Goal: Check status: Check status

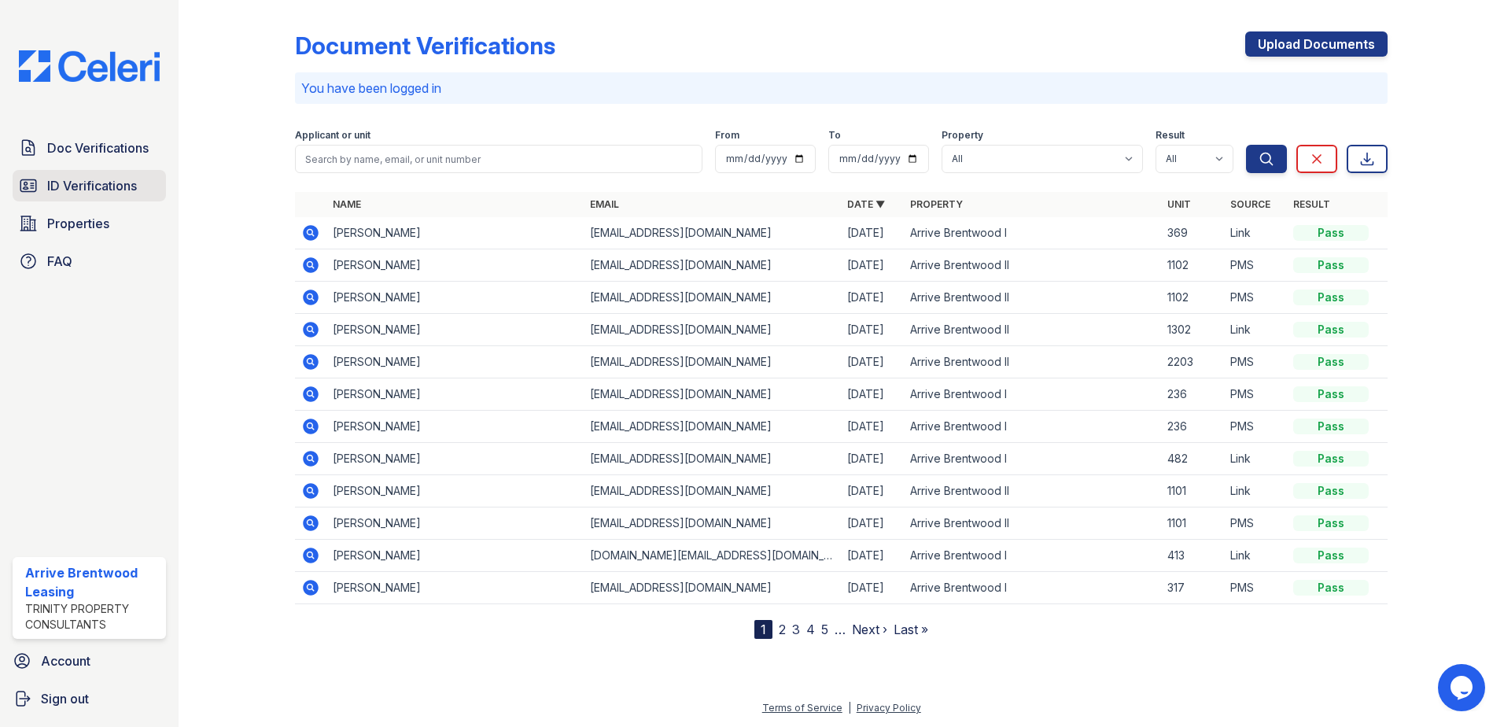
click at [89, 190] on span "ID Verifications" at bounding box center [92, 185] width 90 height 19
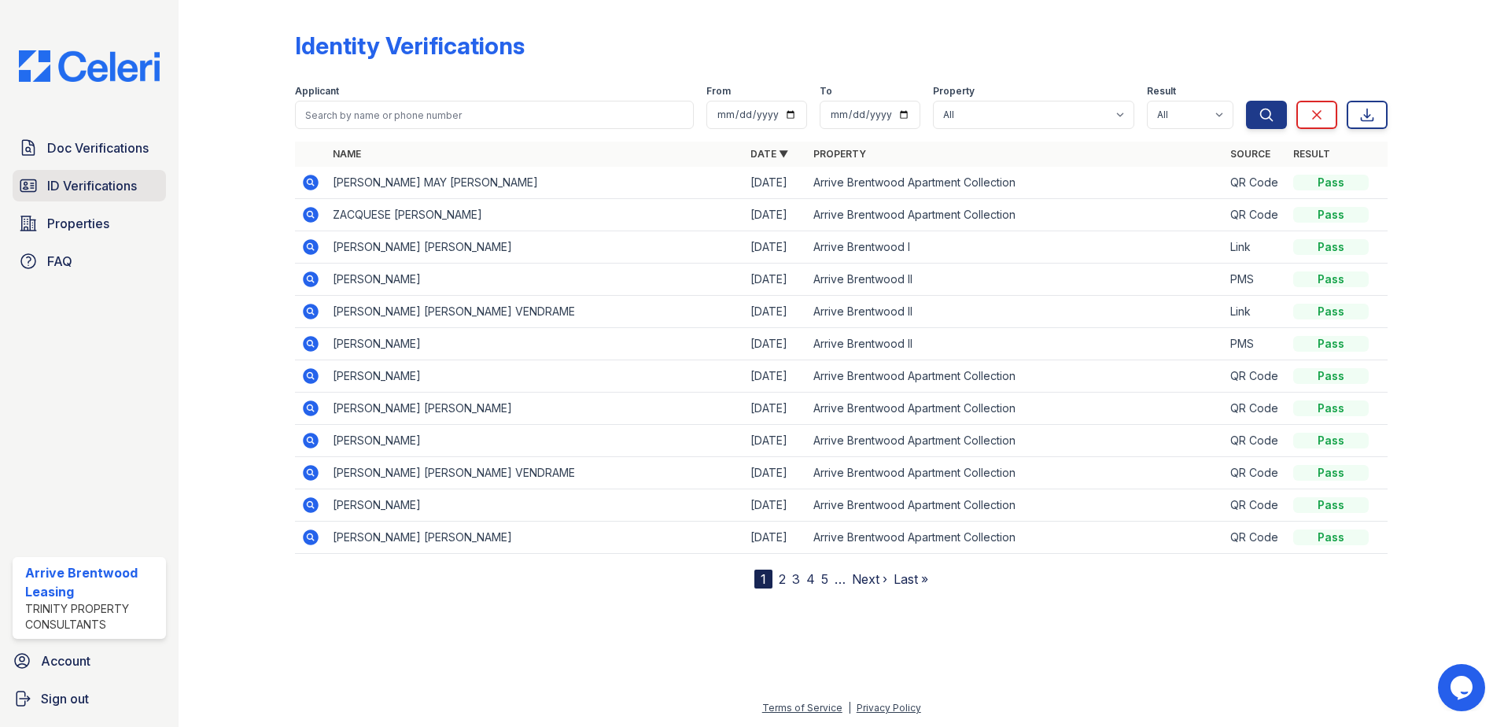
click at [104, 177] on span "ID Verifications" at bounding box center [92, 185] width 90 height 19
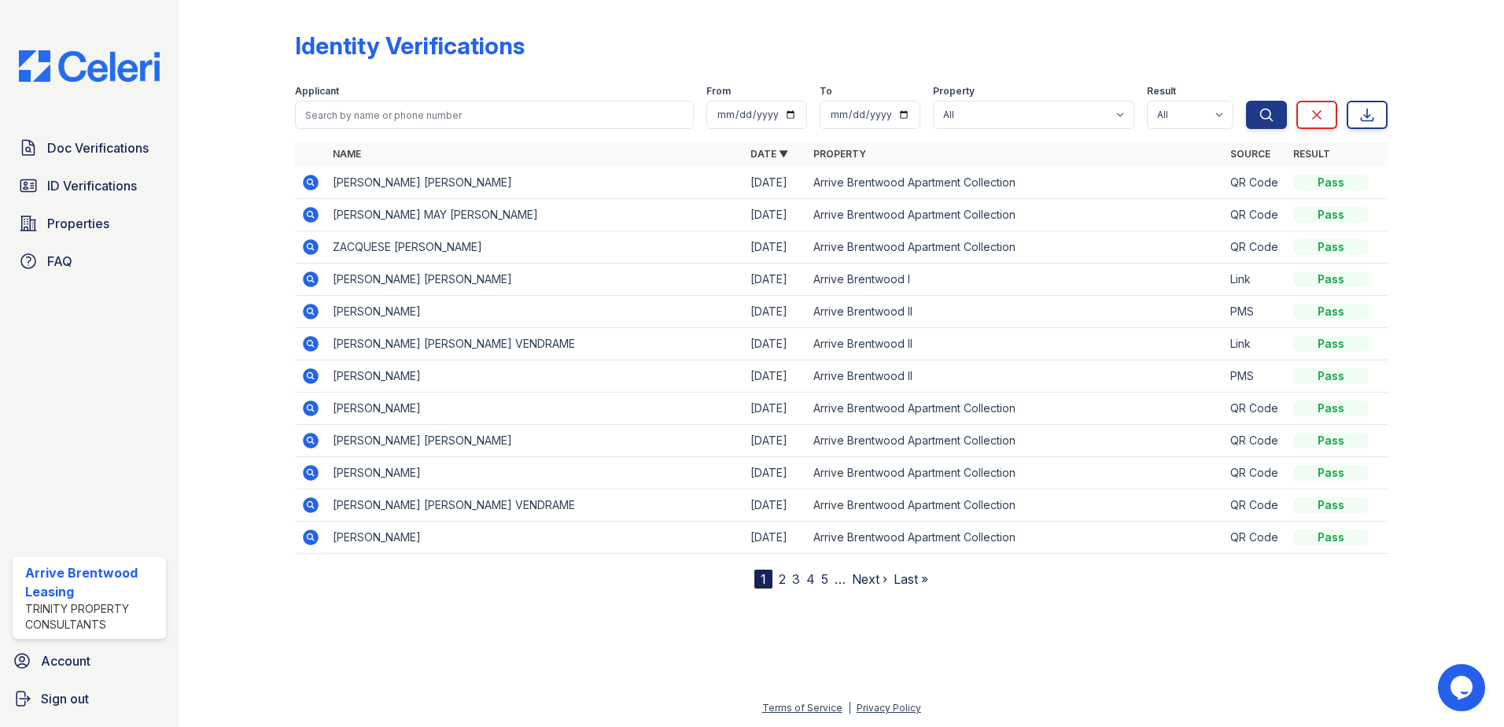
click at [312, 178] on icon at bounding box center [311, 183] width 16 height 16
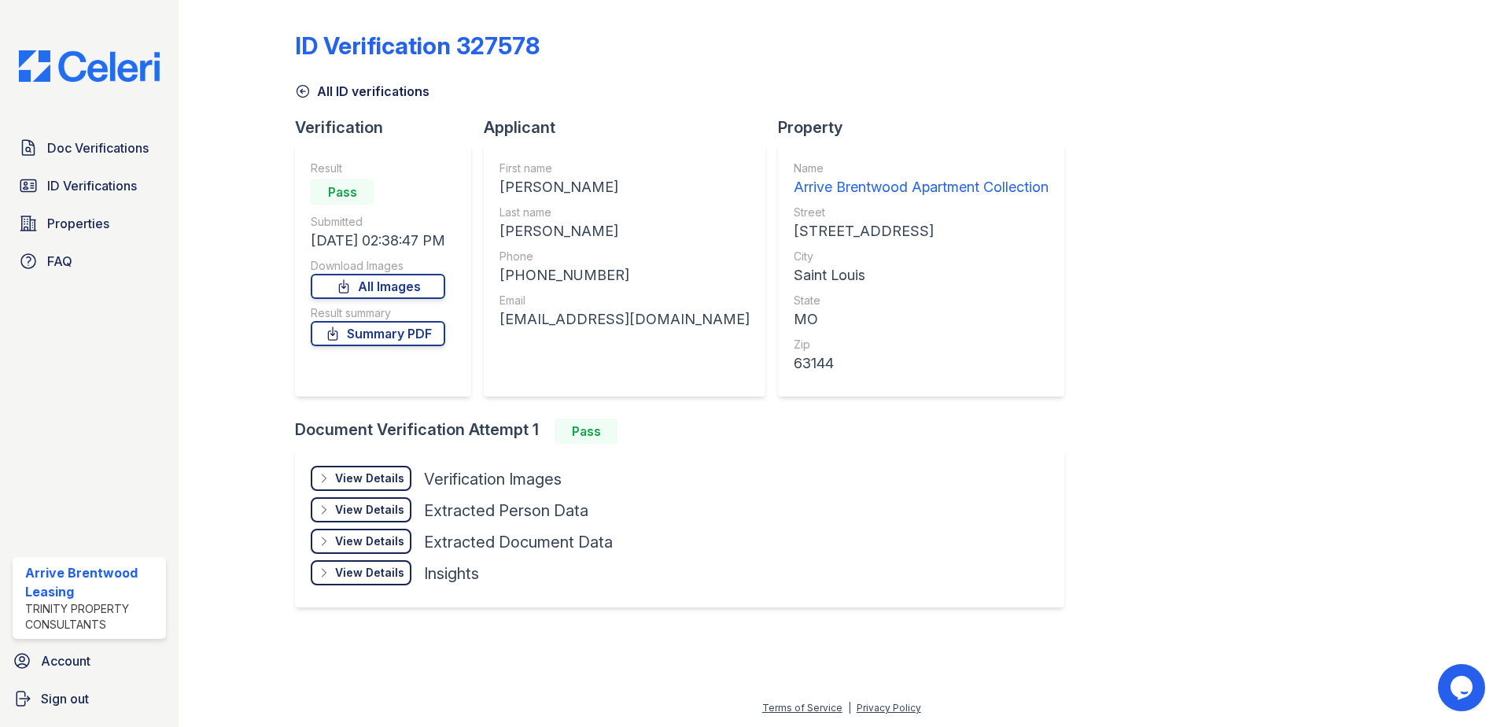
click at [402, 503] on div "View Details" at bounding box center [369, 510] width 69 height 16
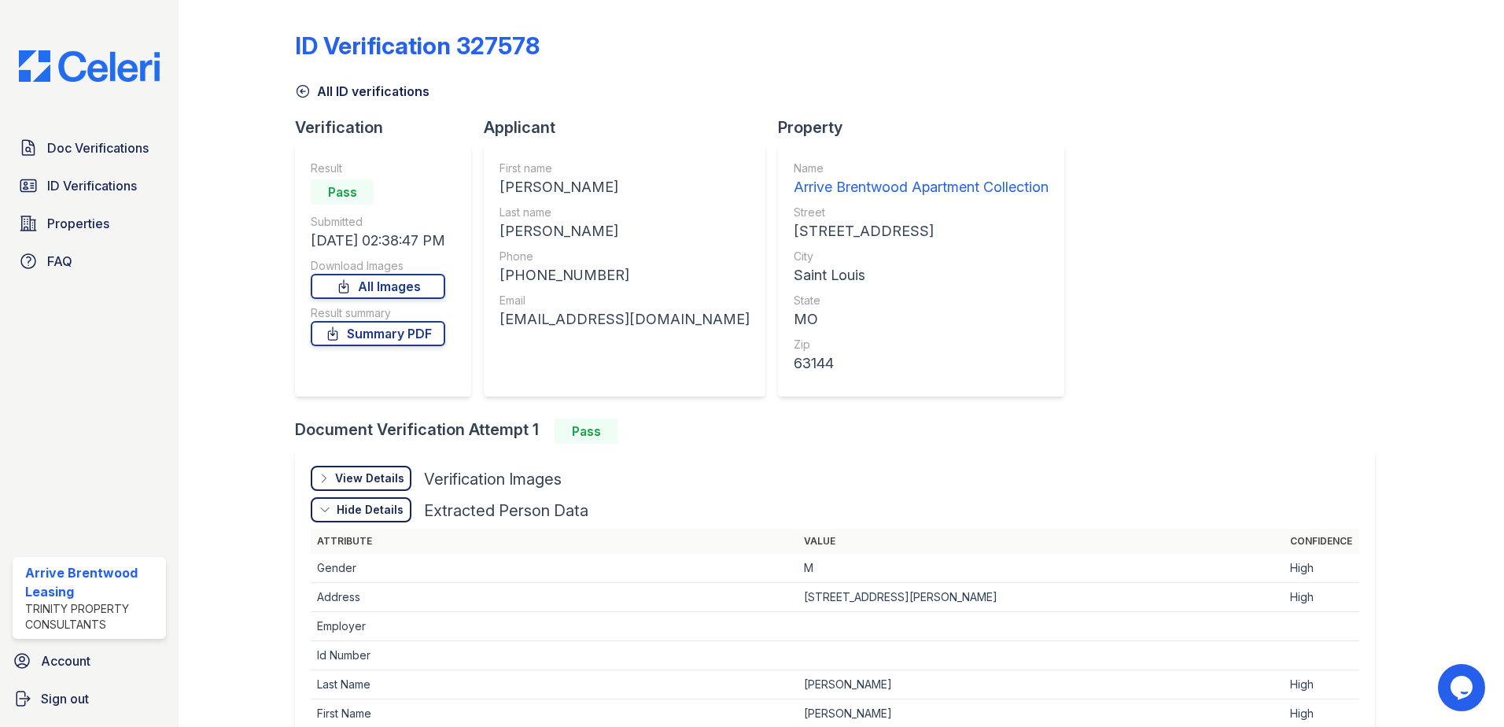
click at [380, 480] on div "View Details" at bounding box center [369, 478] width 69 height 16
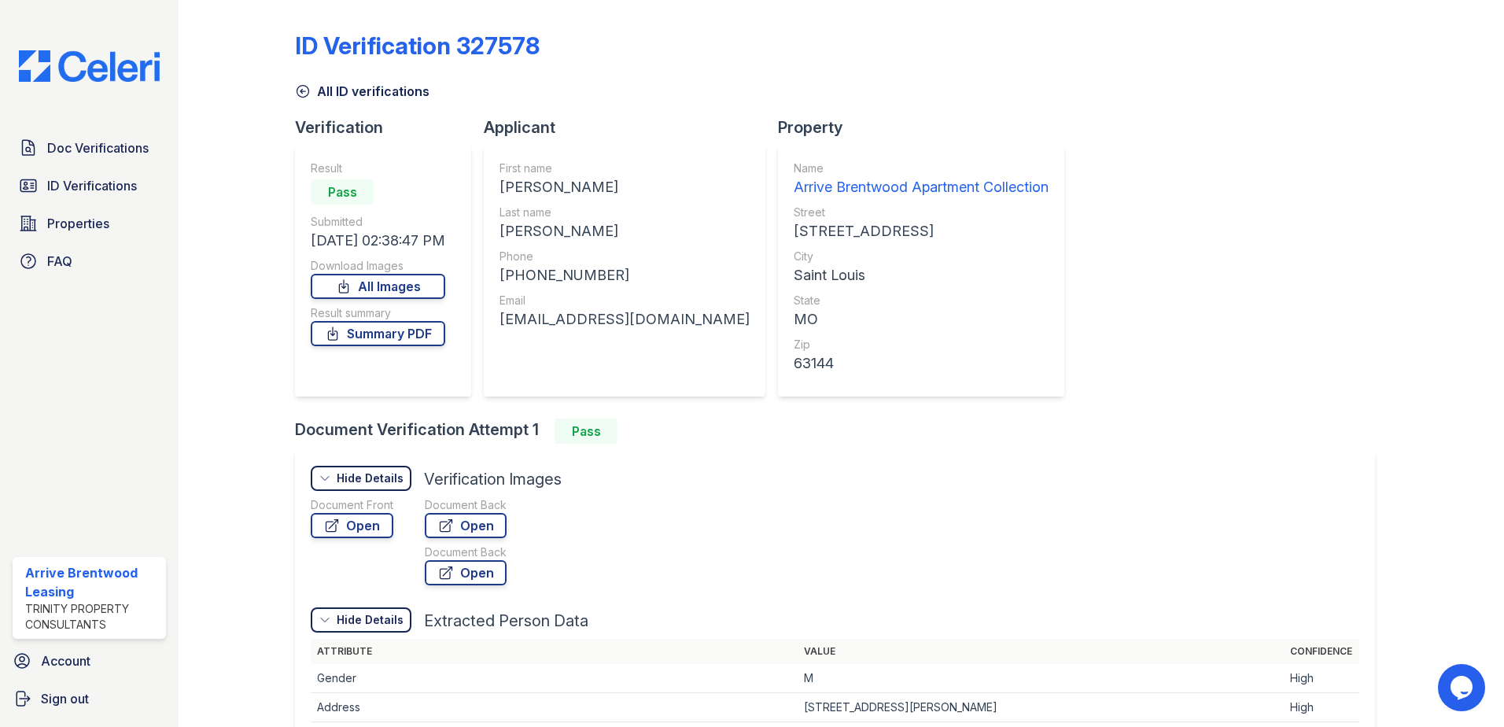
click at [377, 469] on div "Hide Details Details" at bounding box center [361, 478] width 101 height 25
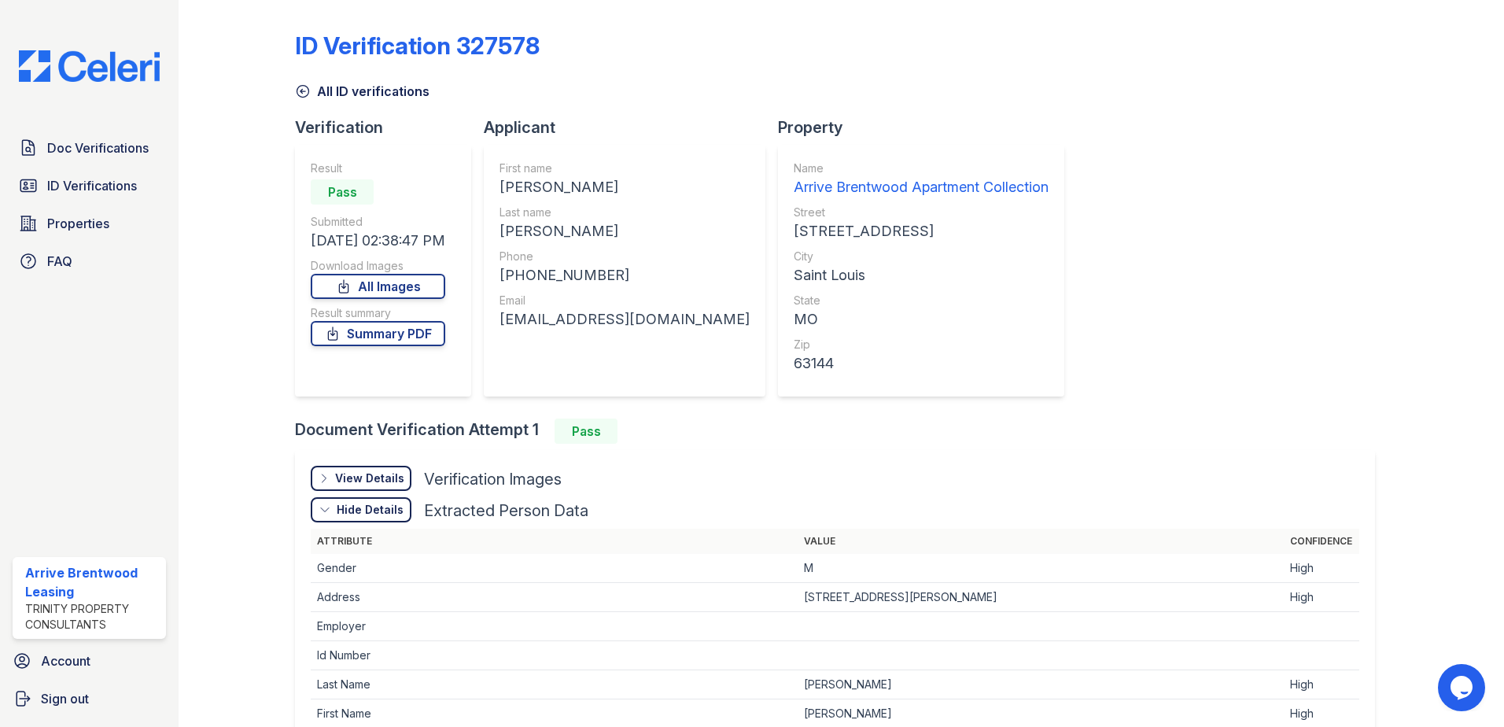
click at [375, 515] on div "Hide Details" at bounding box center [370, 510] width 67 height 16
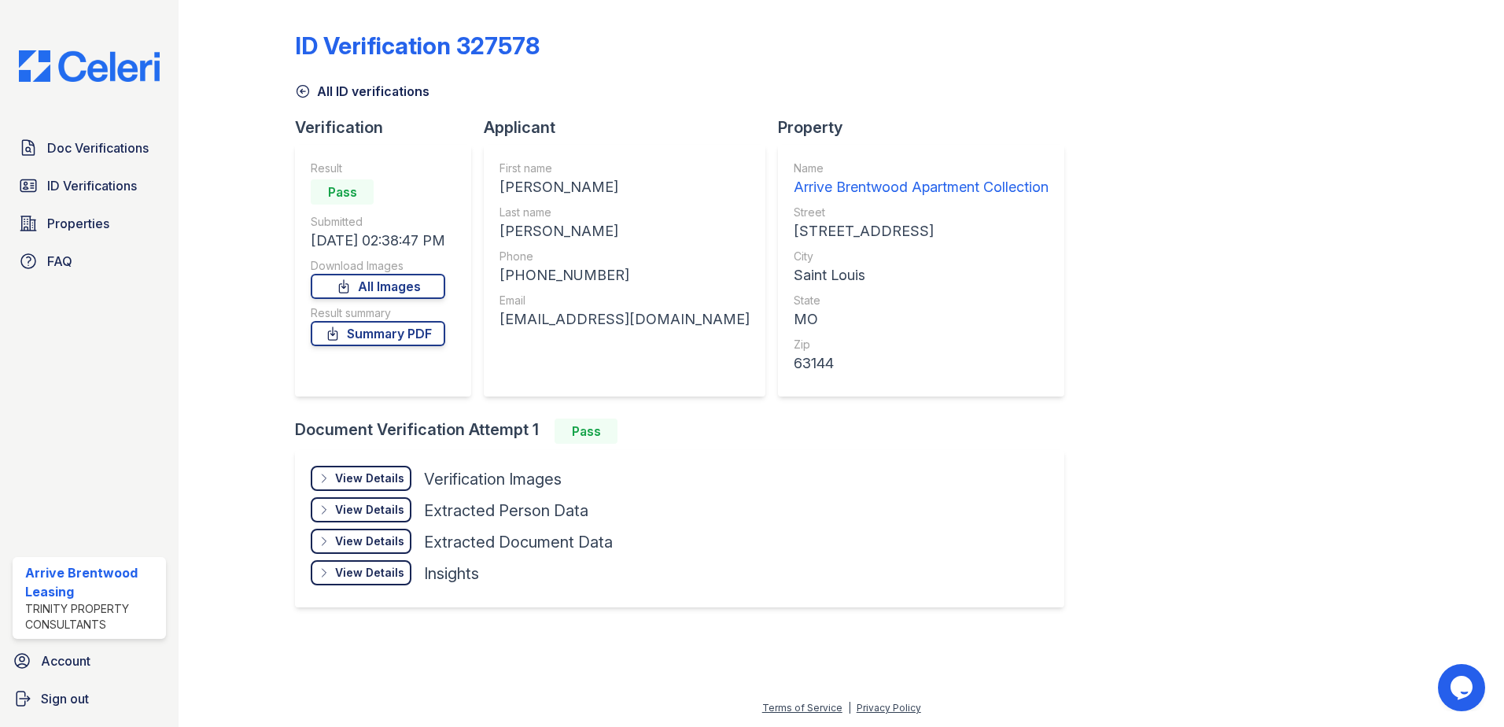
click at [356, 474] on div "View Details" at bounding box center [369, 478] width 69 height 16
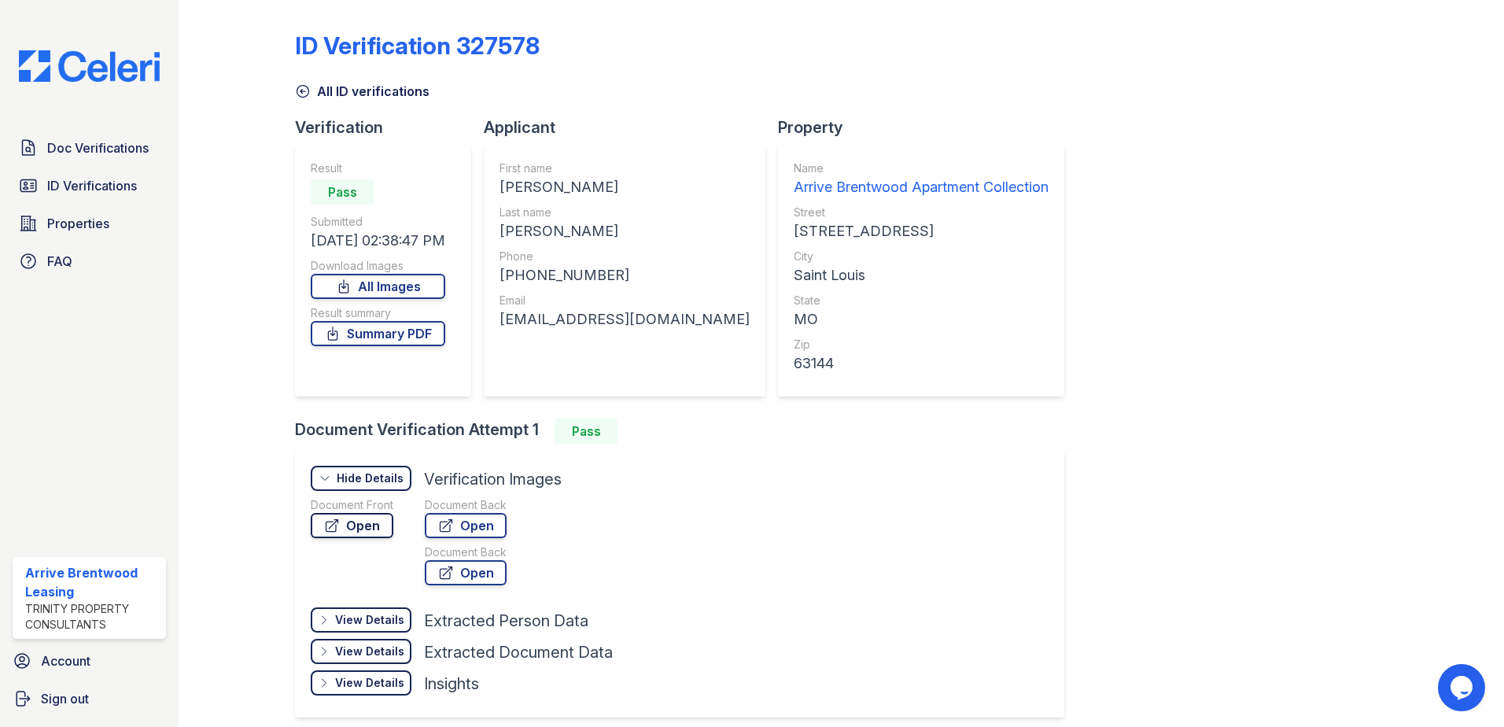
click at [378, 522] on link "Open" at bounding box center [352, 525] width 83 height 25
click at [131, 195] on span "ID Verifications" at bounding box center [92, 185] width 90 height 19
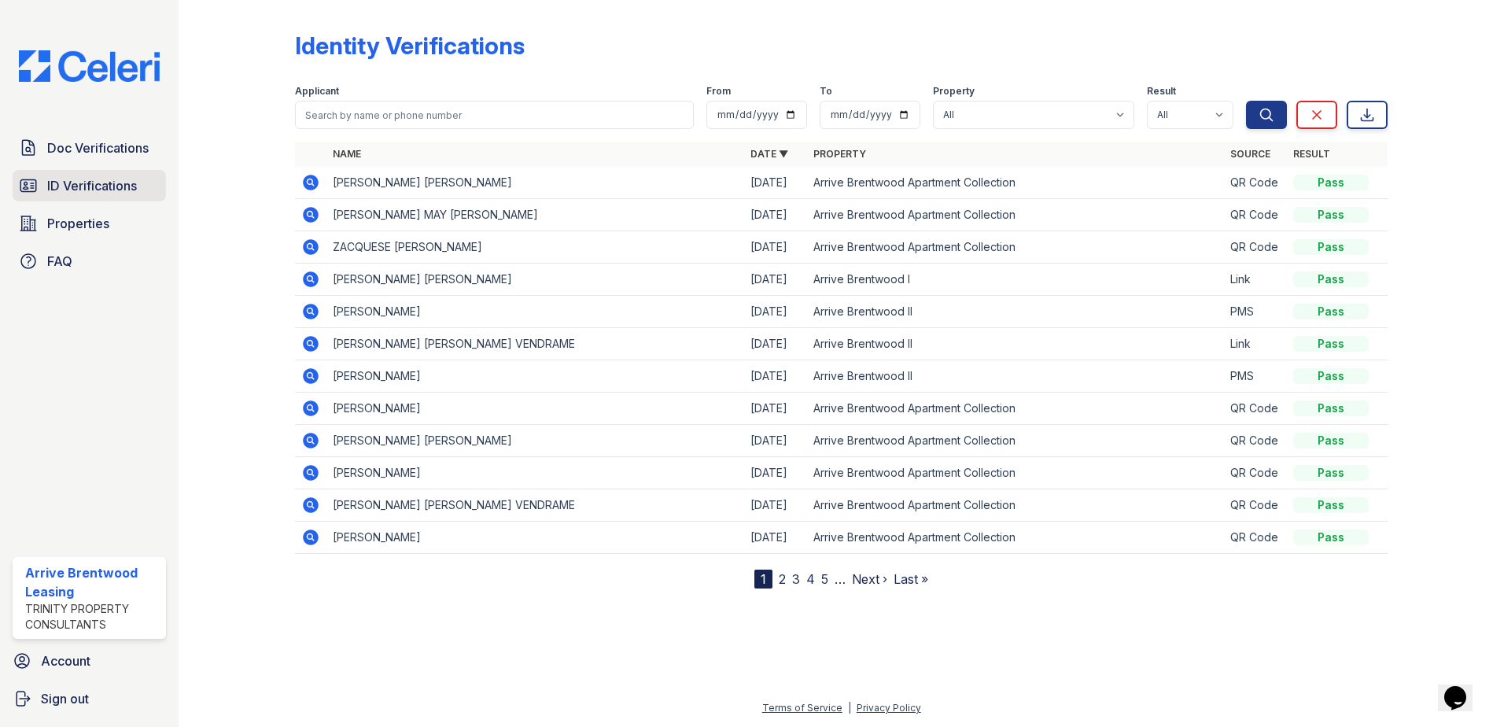
click at [21, 194] on icon at bounding box center [28, 185] width 19 height 19
click at [48, 147] on span "Doc Verifications" at bounding box center [97, 147] width 101 height 19
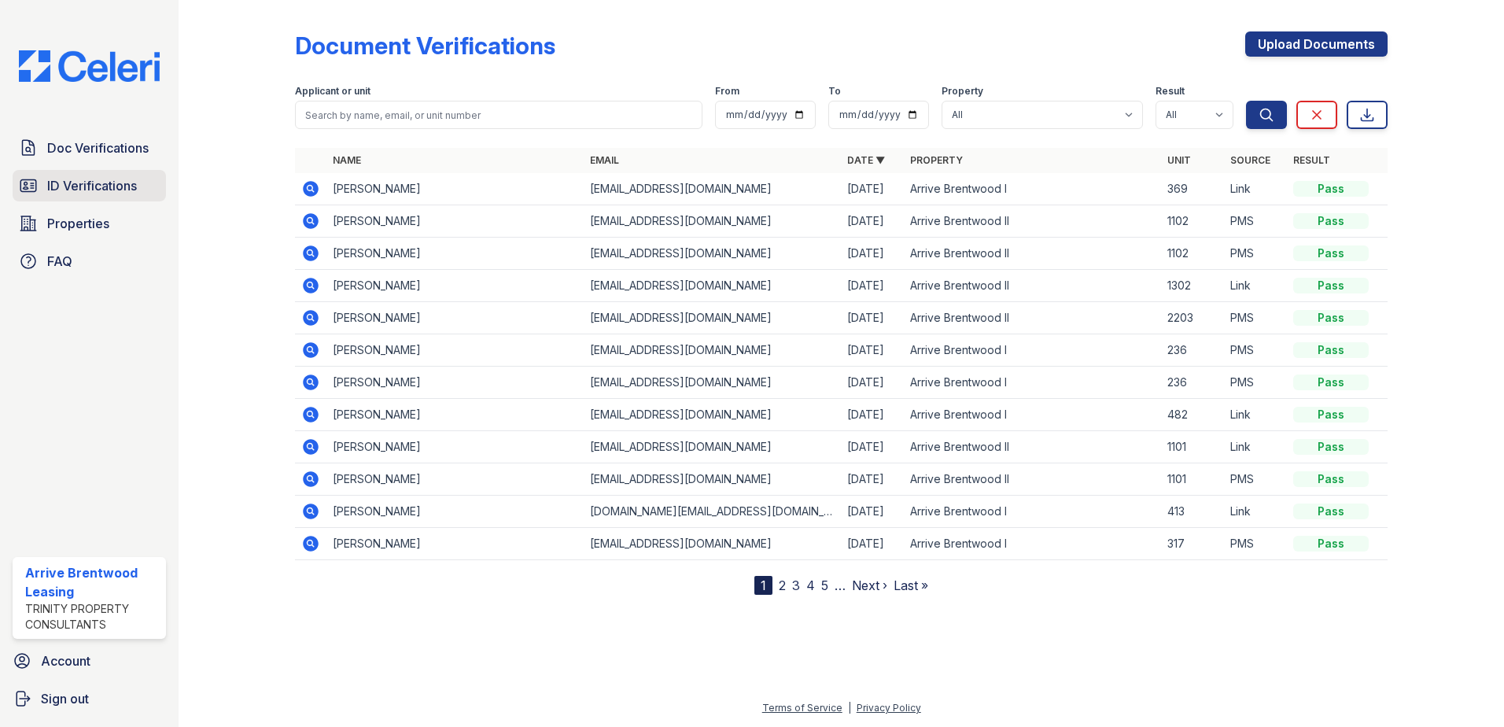
click at [112, 184] on span "ID Verifications" at bounding box center [92, 185] width 90 height 19
click at [68, 182] on span "ID Verifications" at bounding box center [92, 185] width 90 height 19
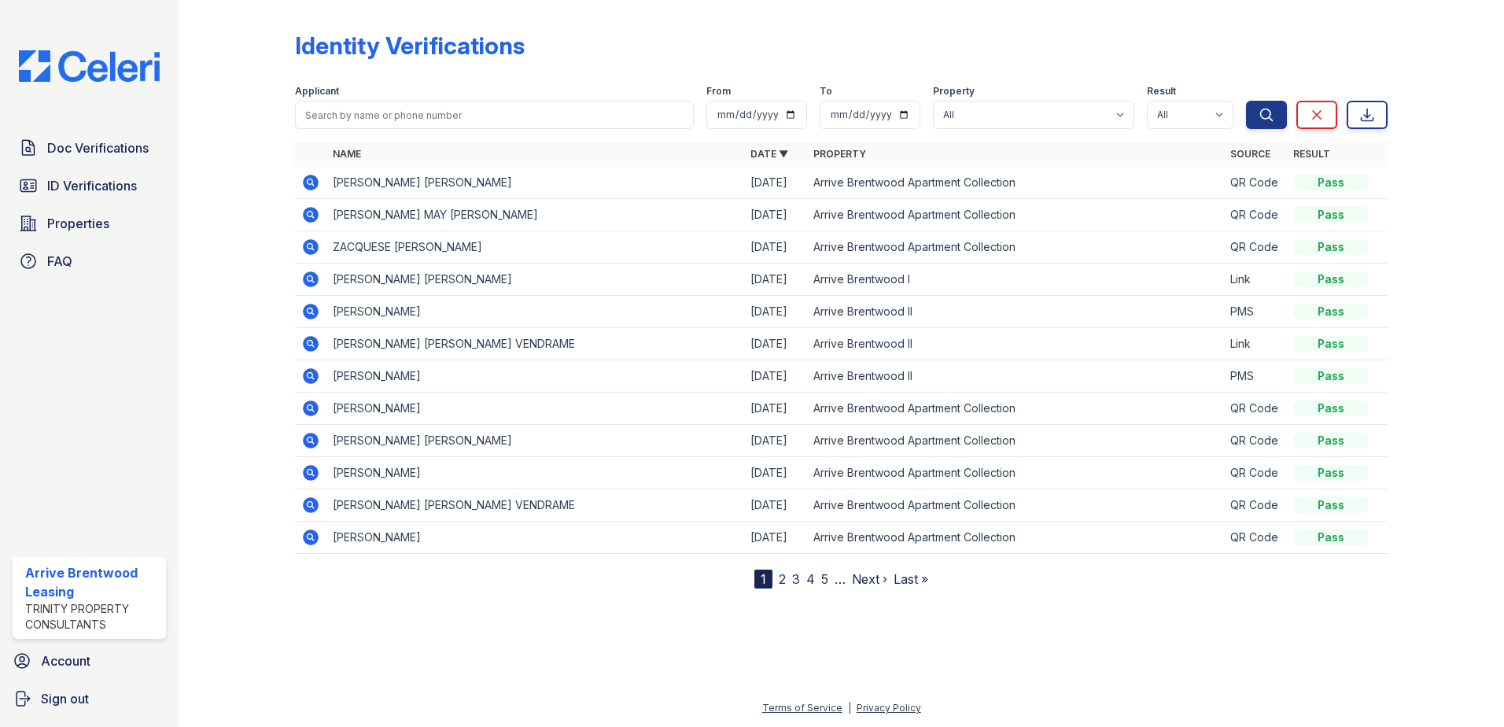
click at [312, 186] on icon at bounding box center [311, 183] width 16 height 16
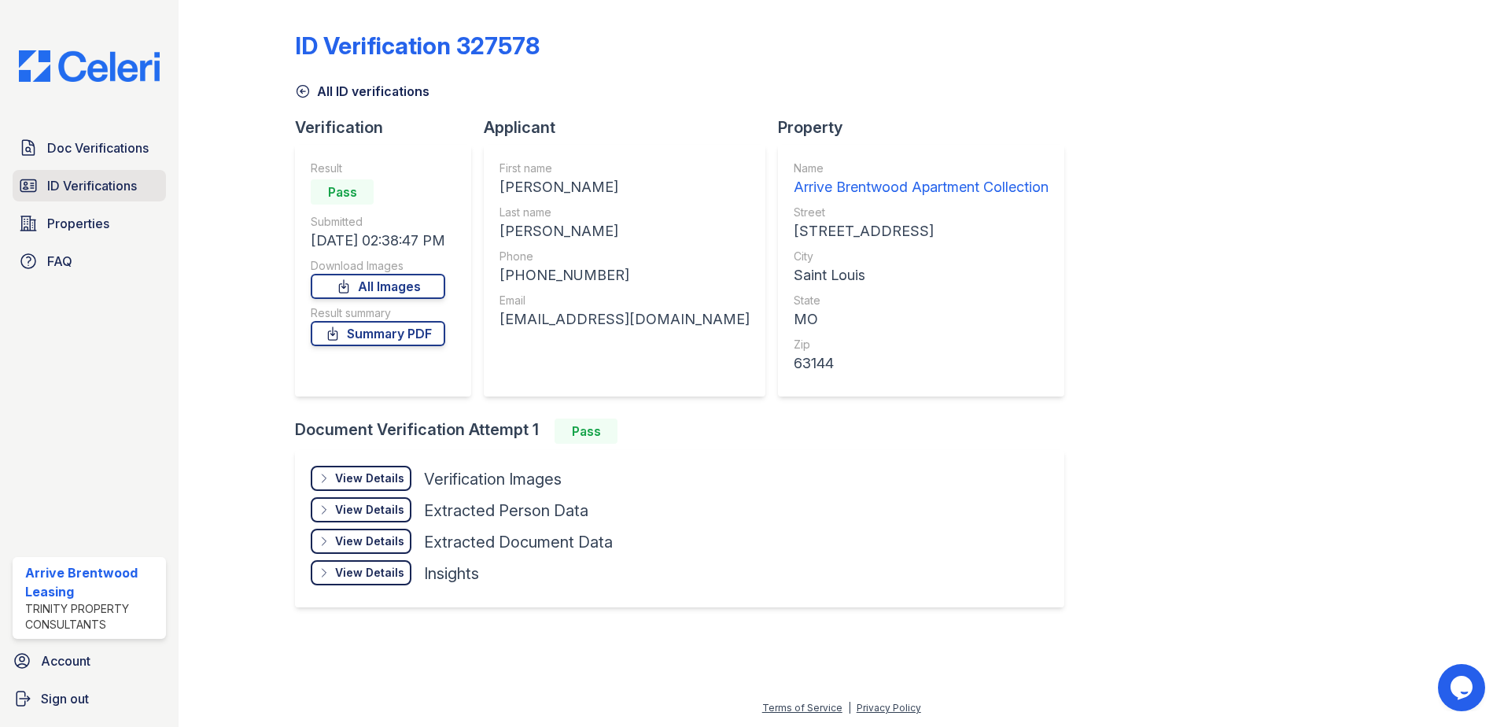
click at [43, 175] on link "ID Verifications" at bounding box center [89, 185] width 153 height 31
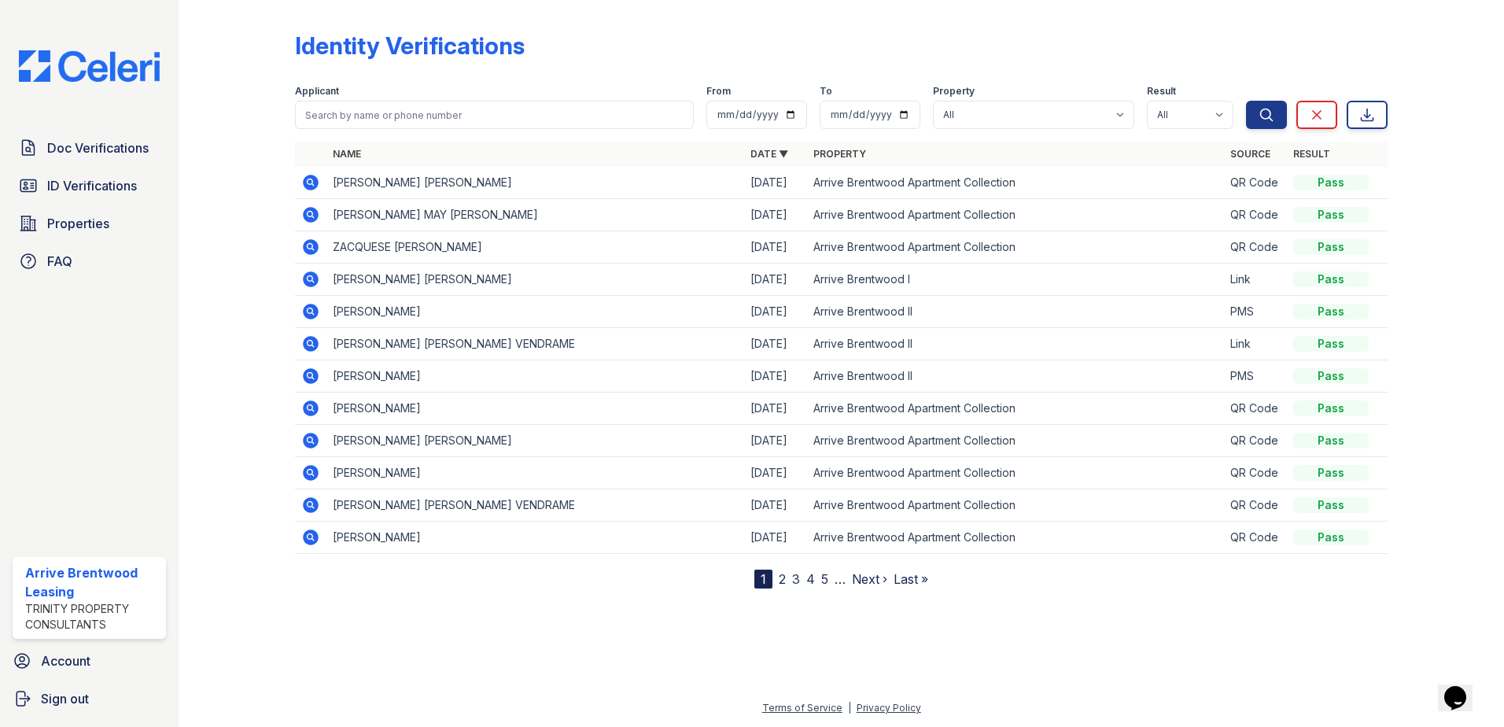
click at [353, 186] on td "[PERSON_NAME] [PERSON_NAME]" at bounding box center [535, 183] width 418 height 32
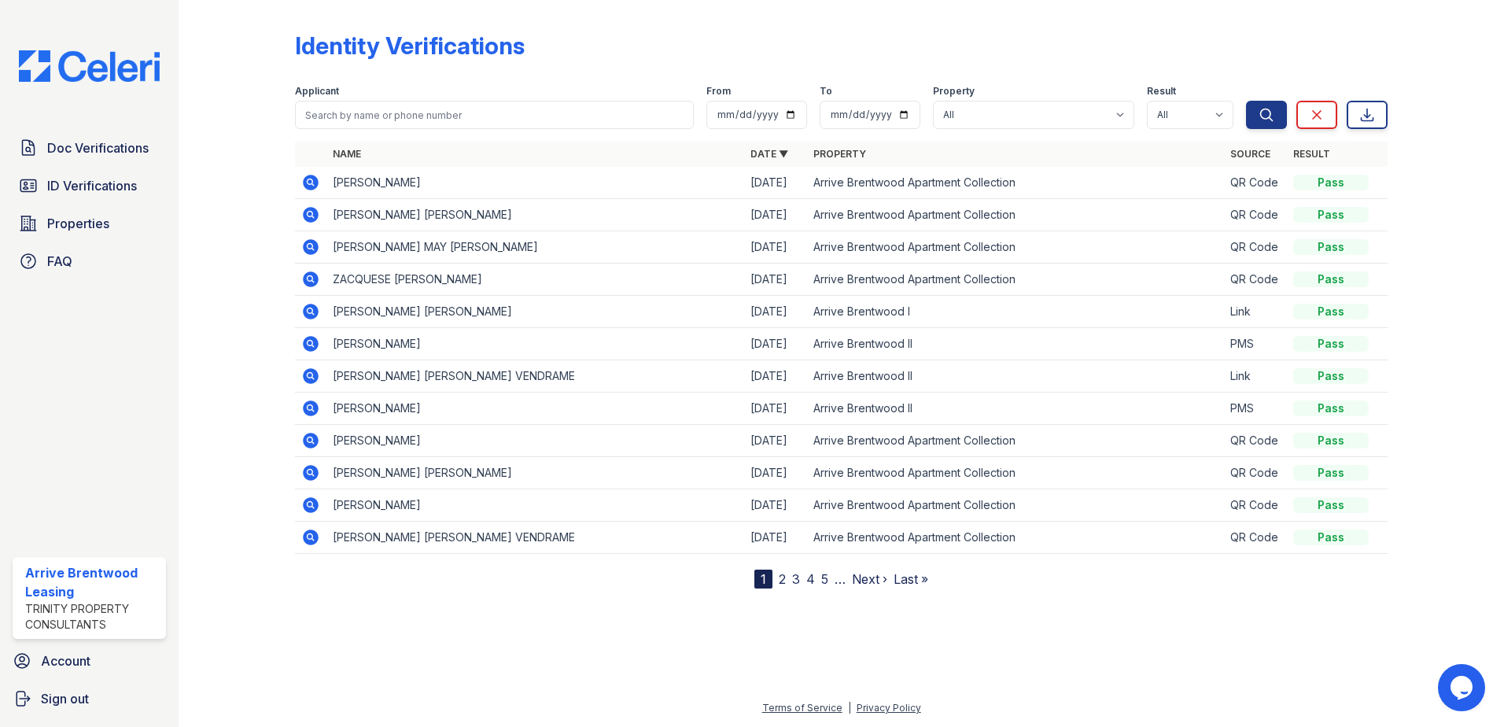
click at [317, 184] on icon at bounding box center [311, 183] width 16 height 16
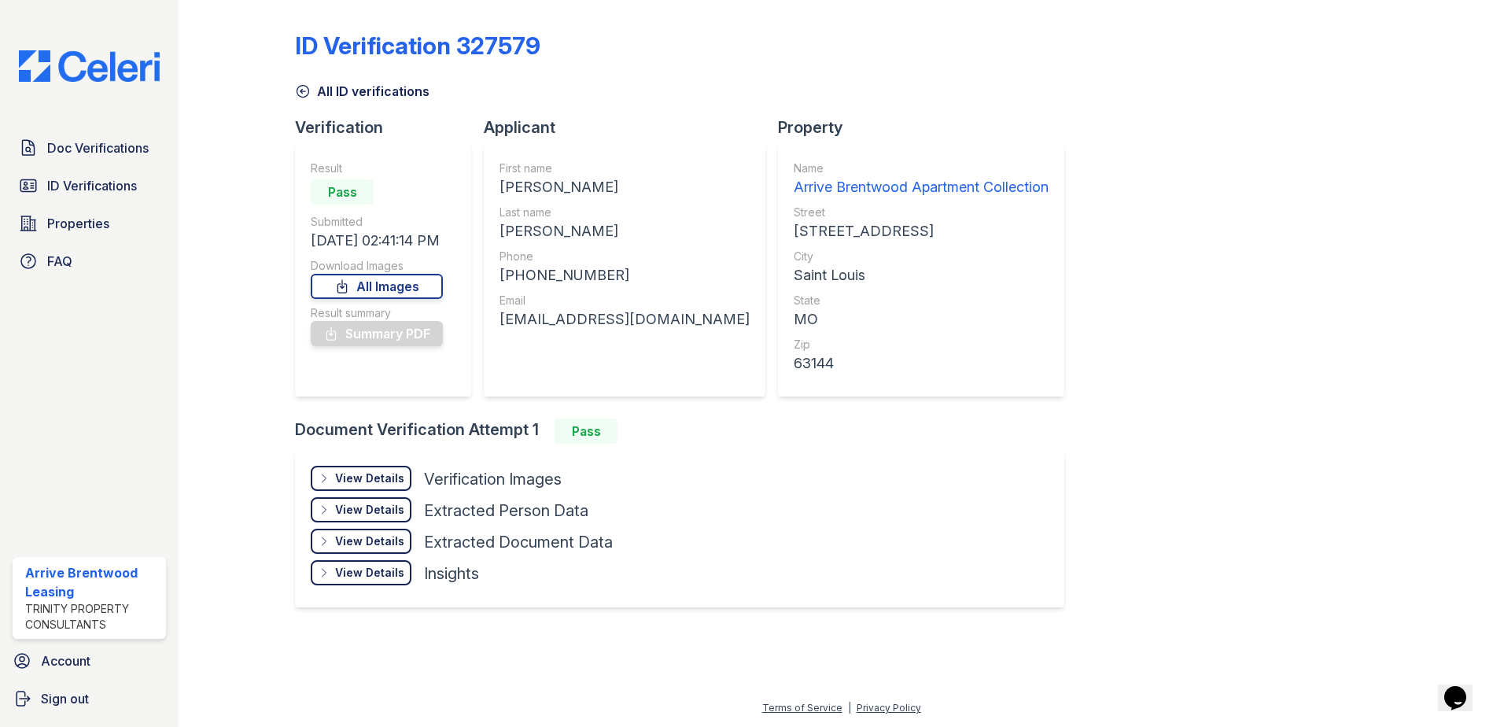
click at [365, 480] on div "View Details" at bounding box center [369, 478] width 69 height 16
